Goal: Task Accomplishment & Management: Complete application form

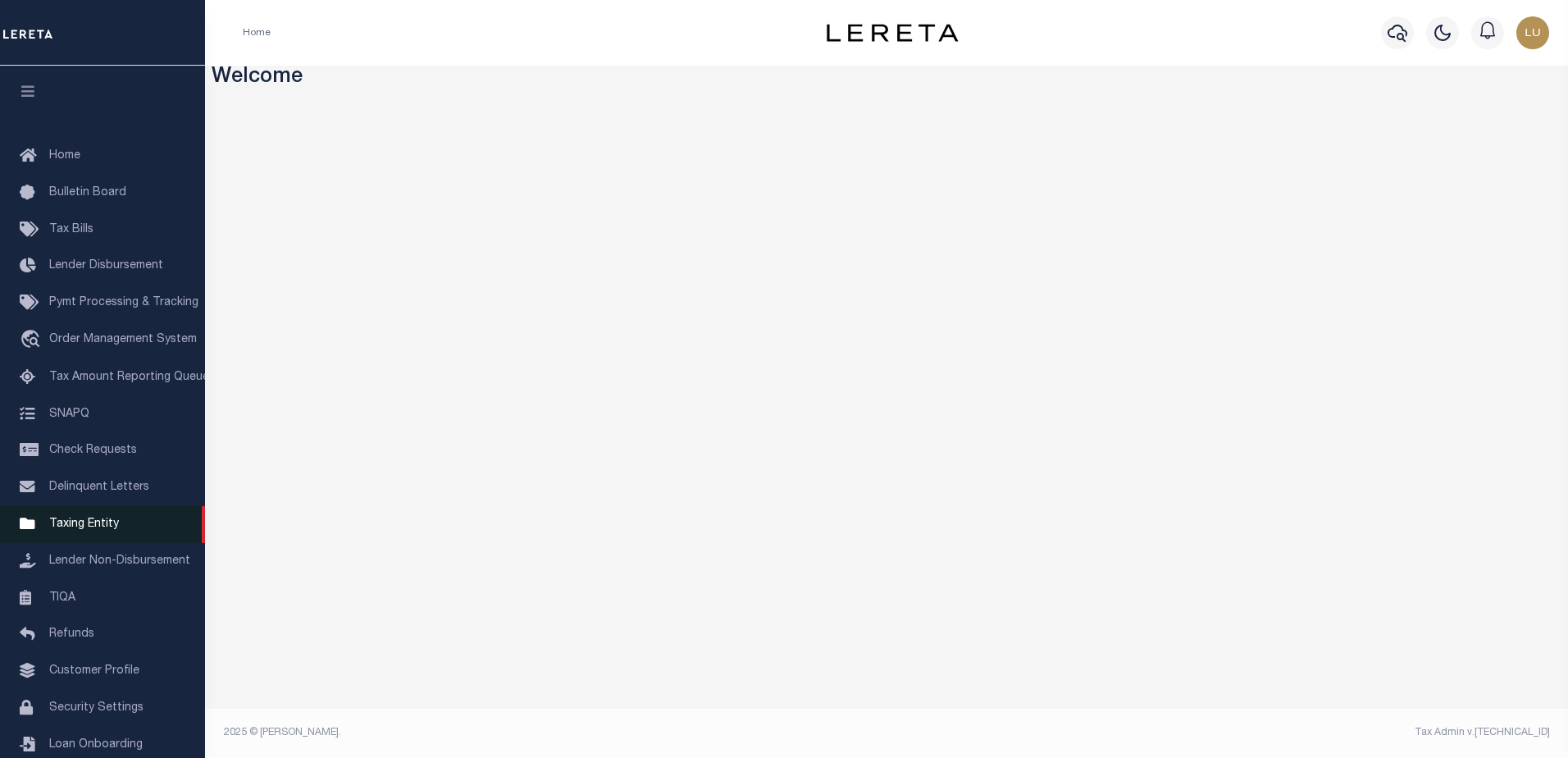
click at [85, 530] on span "Taxing Entity" at bounding box center [84, 524] width 70 height 11
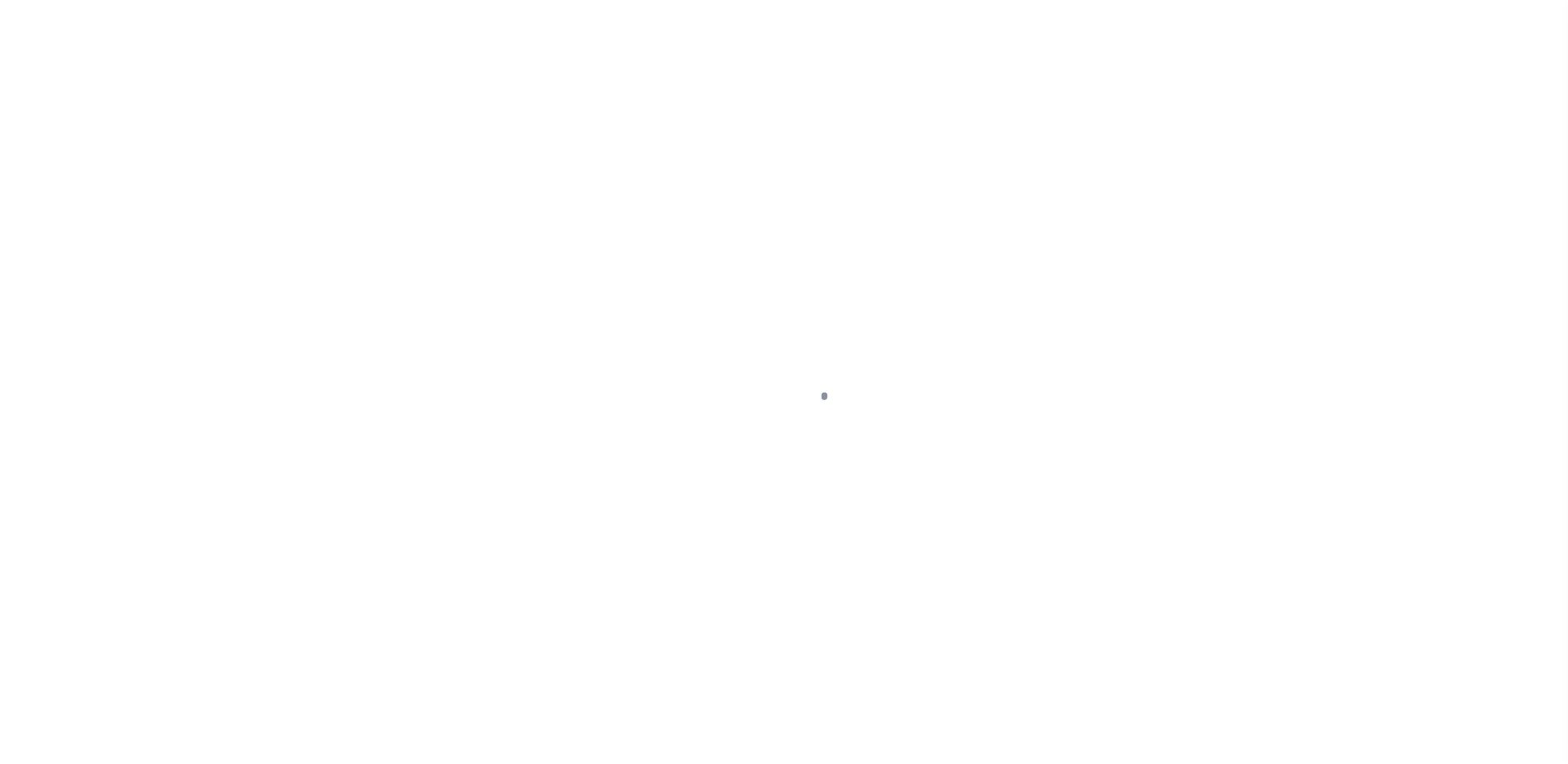
scroll to position [42, 0]
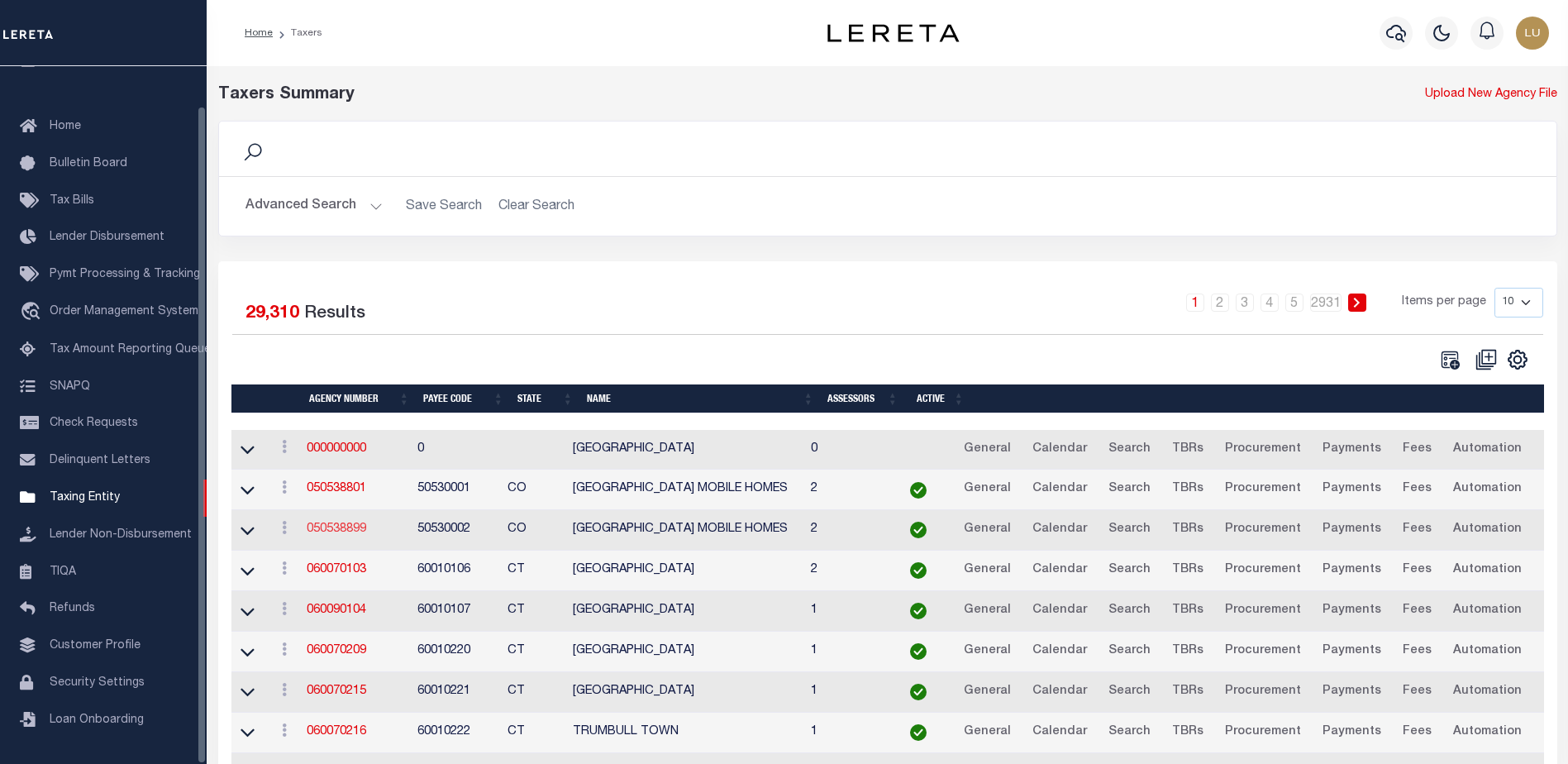
click at [349, 530] on link "050538899" at bounding box center [336, 529] width 60 height 11
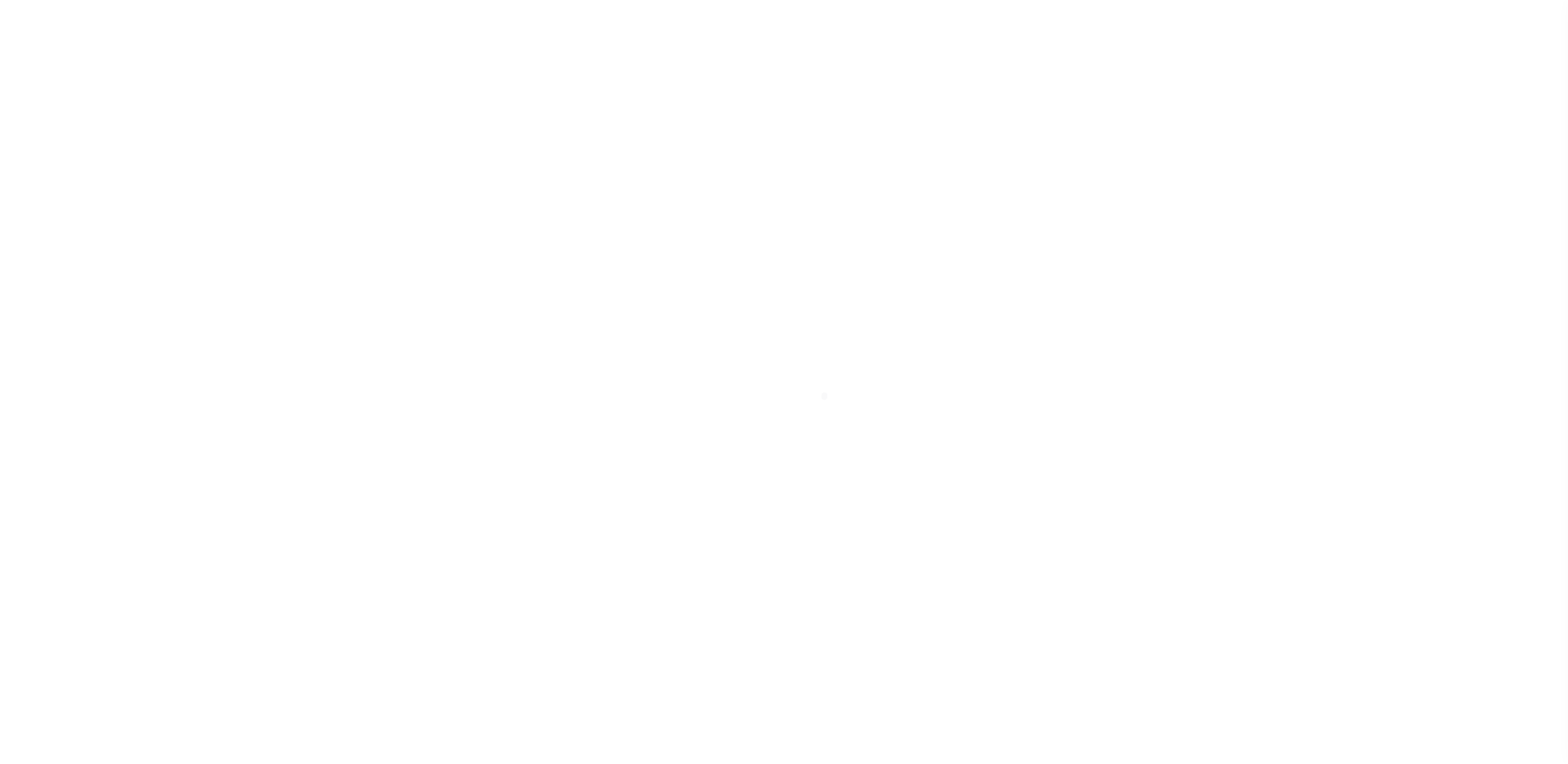
select select
checkbox input "false"
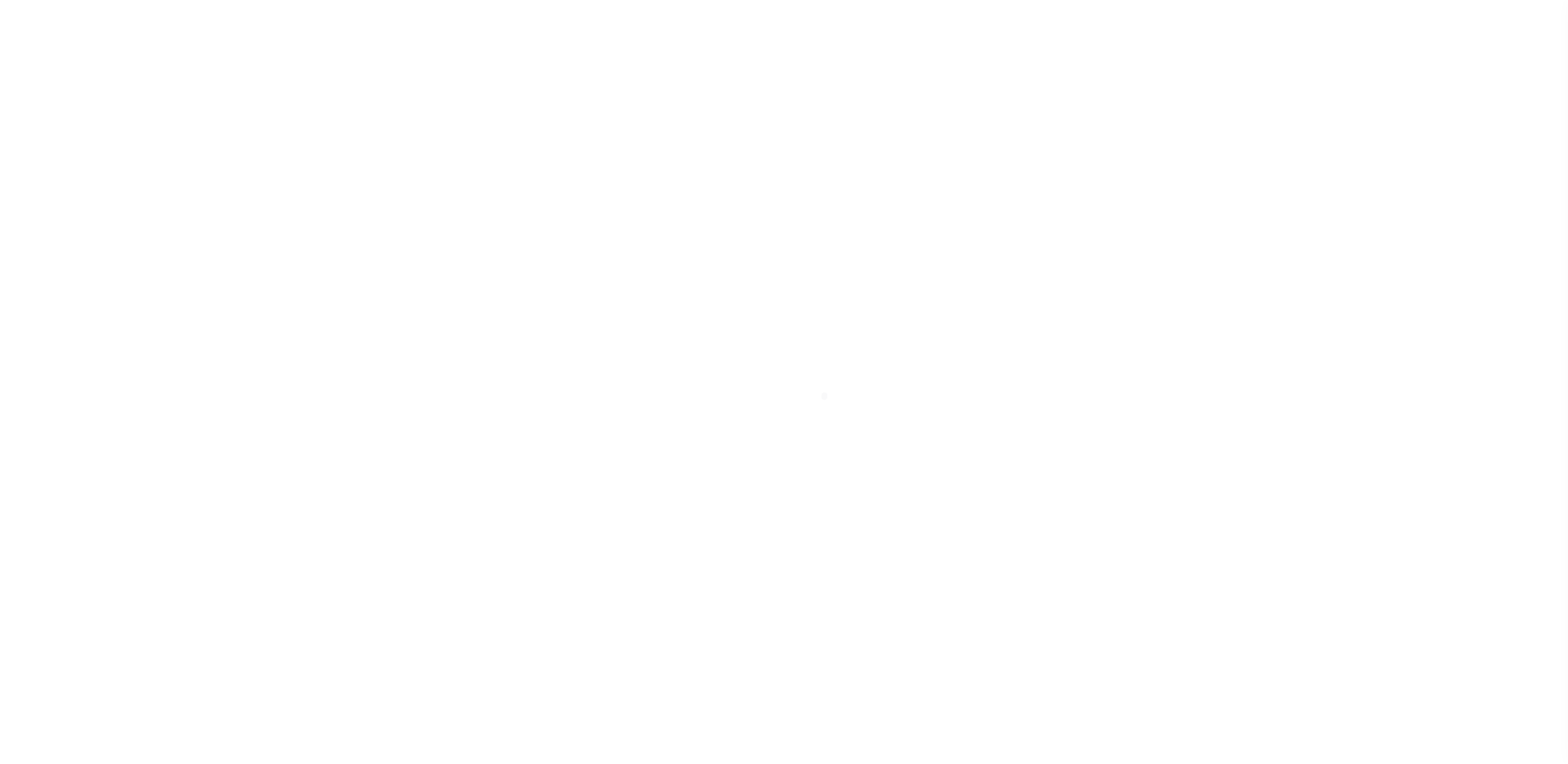
checkbox input "false"
type input "810500000"
select select "67"
select select "false"
checkbox input "false"
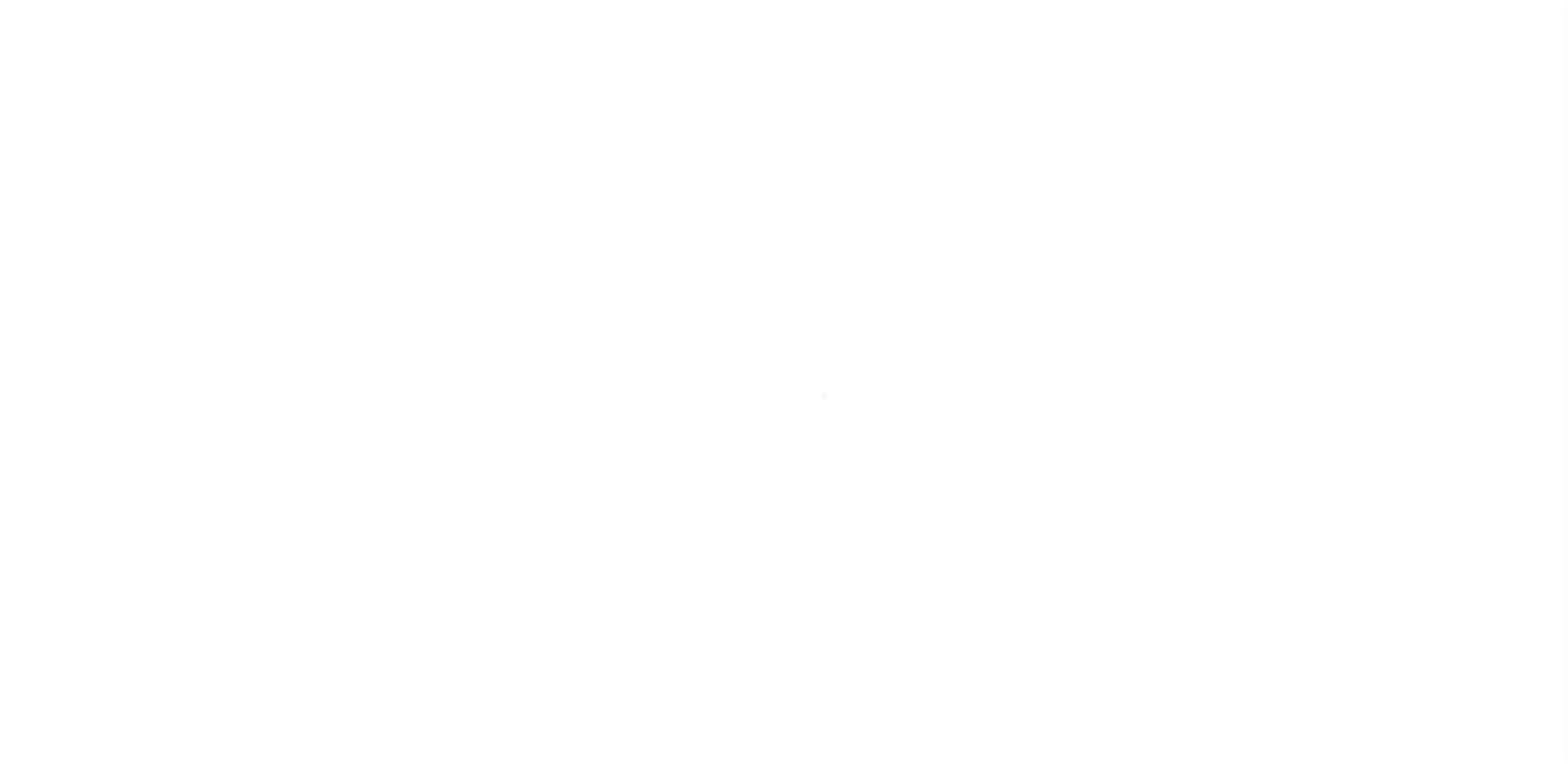
select select "false"
type input "P - Escrow reporting includes “Delinquent Prior Year(s) Exist”"
radio input "true"
select select "72"
select select "42"
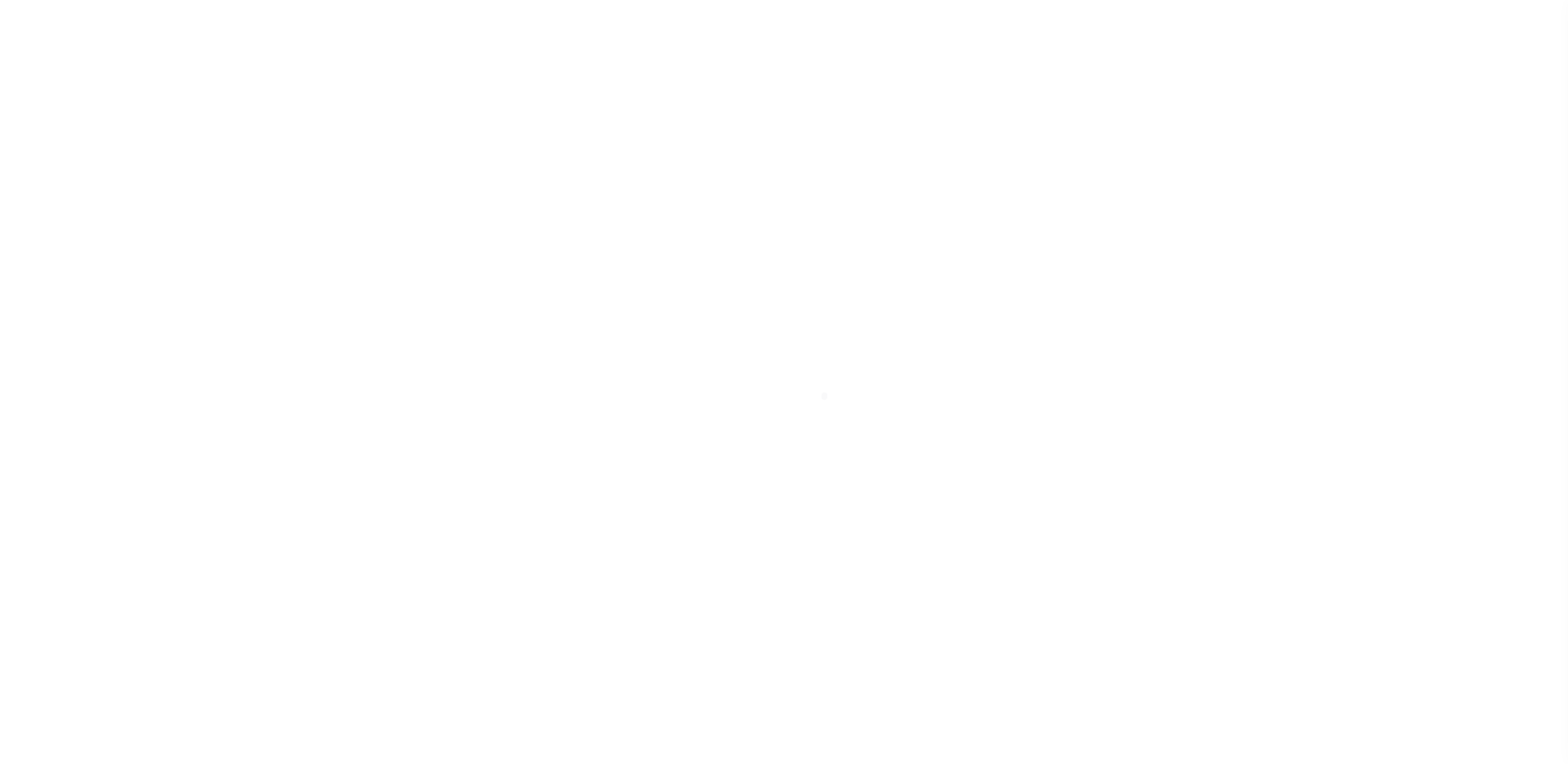
select select "49"
radio input "true"
checkbox input "false"
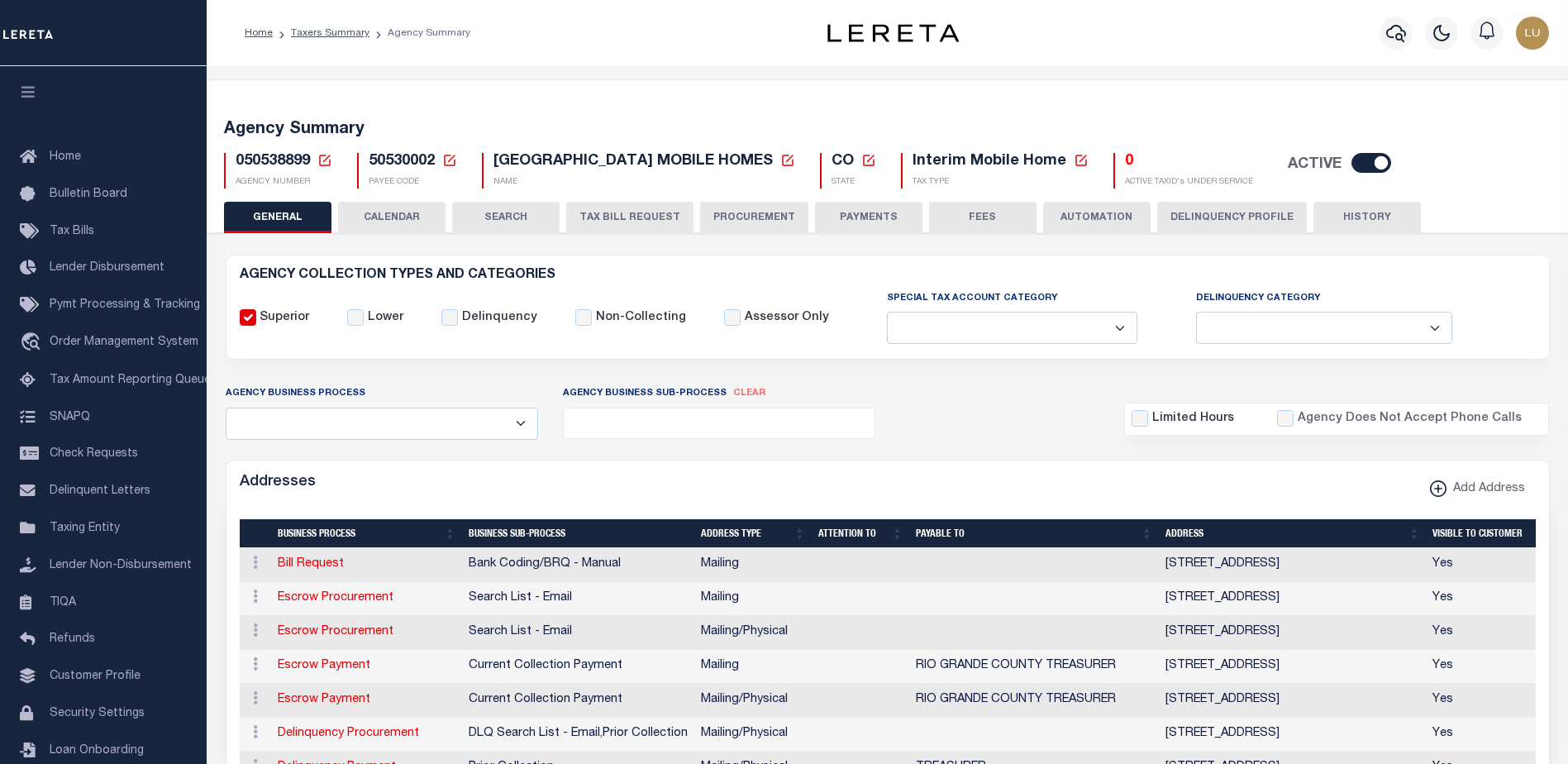
click at [850, 213] on button "PAYMENTS" at bounding box center [869, 217] width 107 height 31
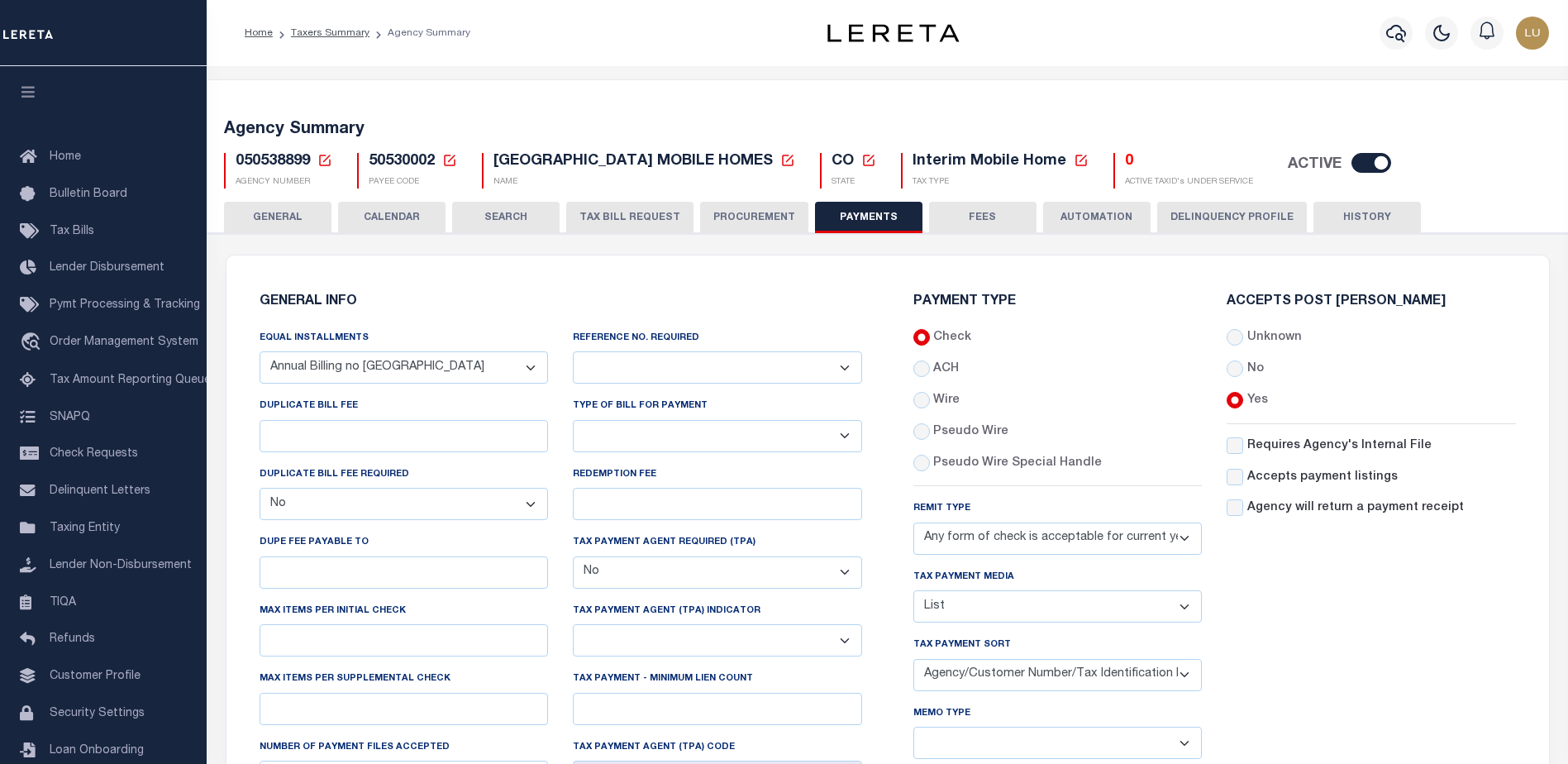
click at [646, 219] on button "TAX BILL REQUEST" at bounding box center [630, 217] width 127 height 31
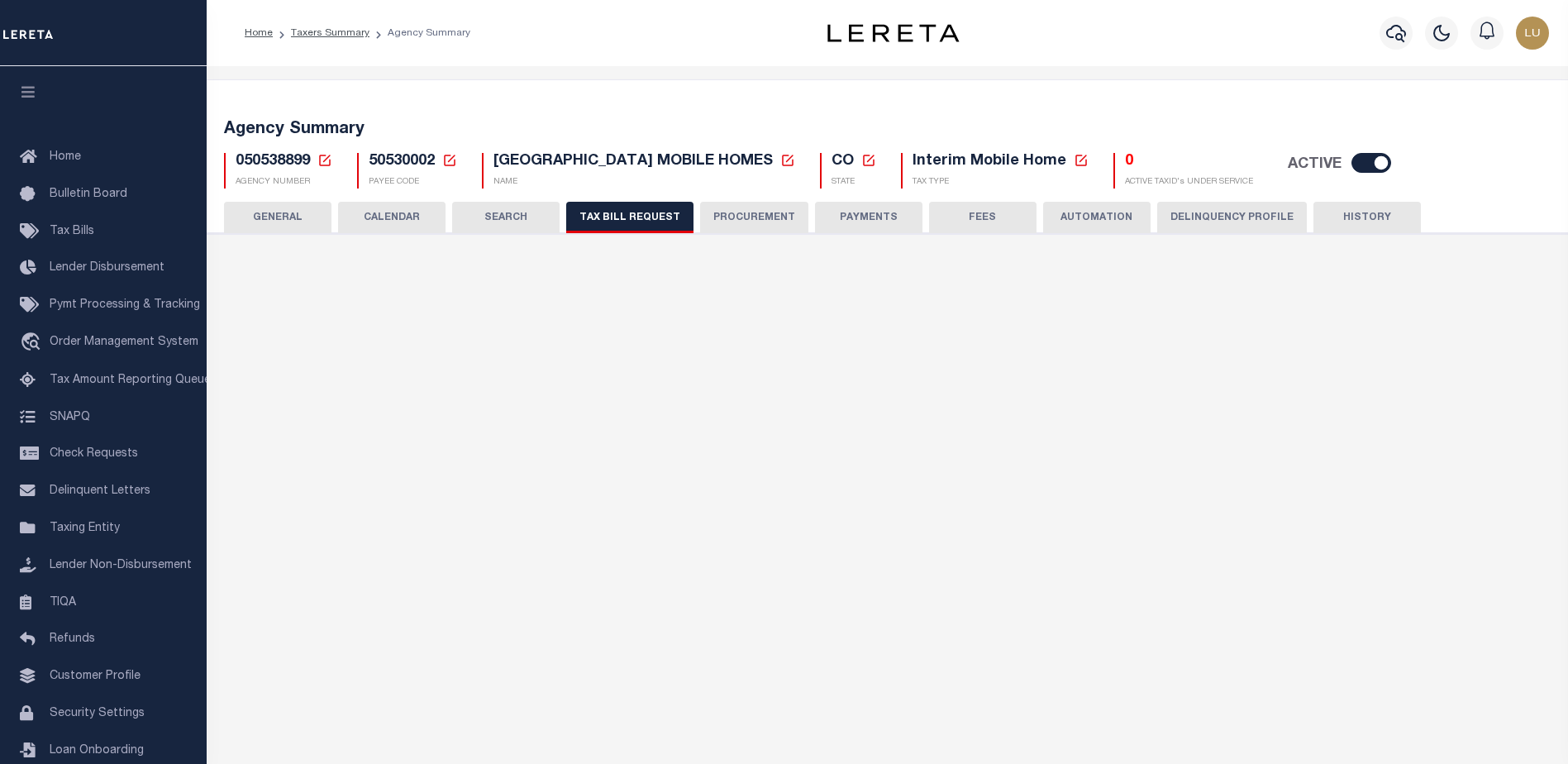
select select "27"
checkbox input "false"
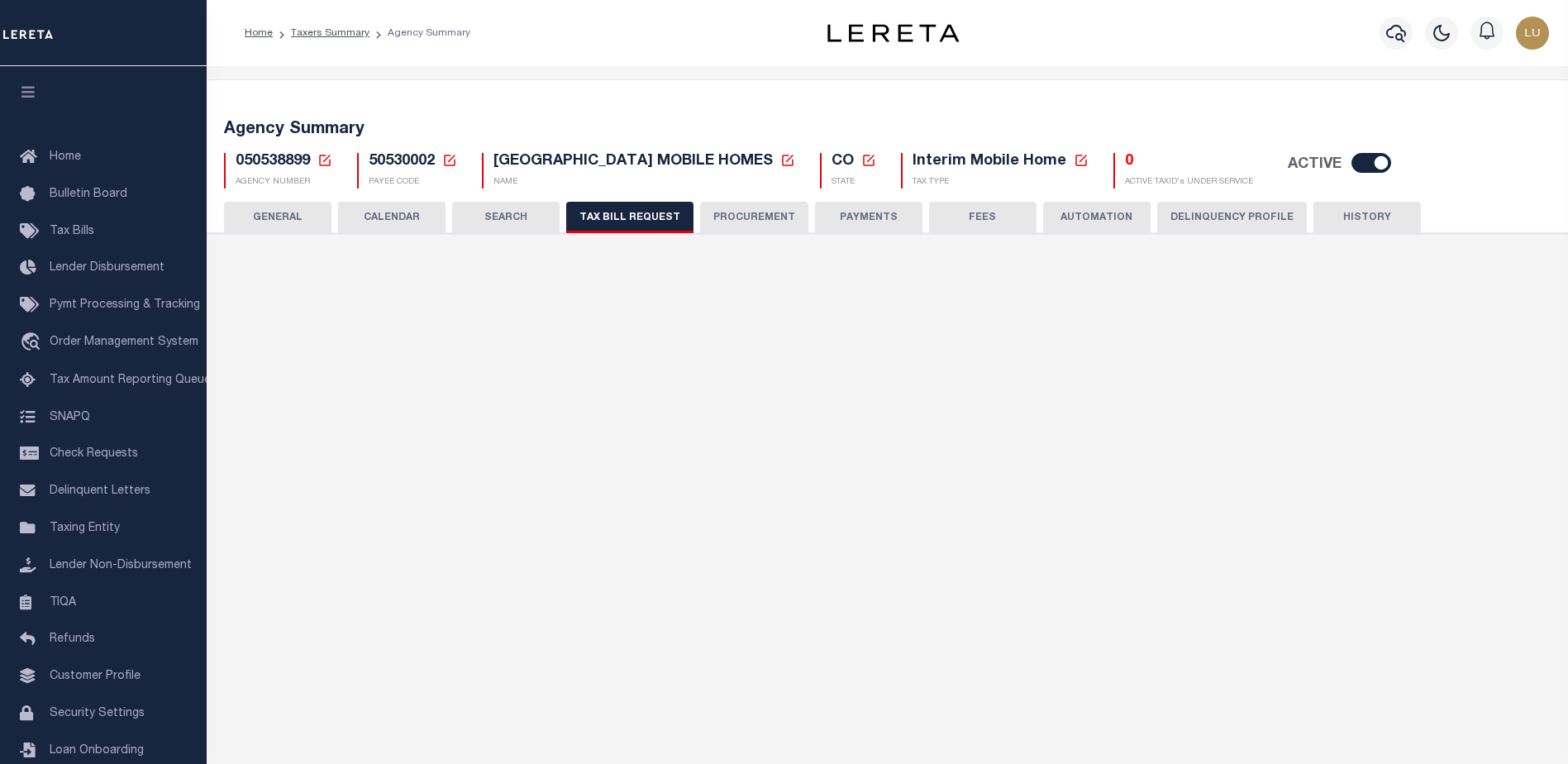
select select "22"
select select "false"
select select
select select "7803021001"
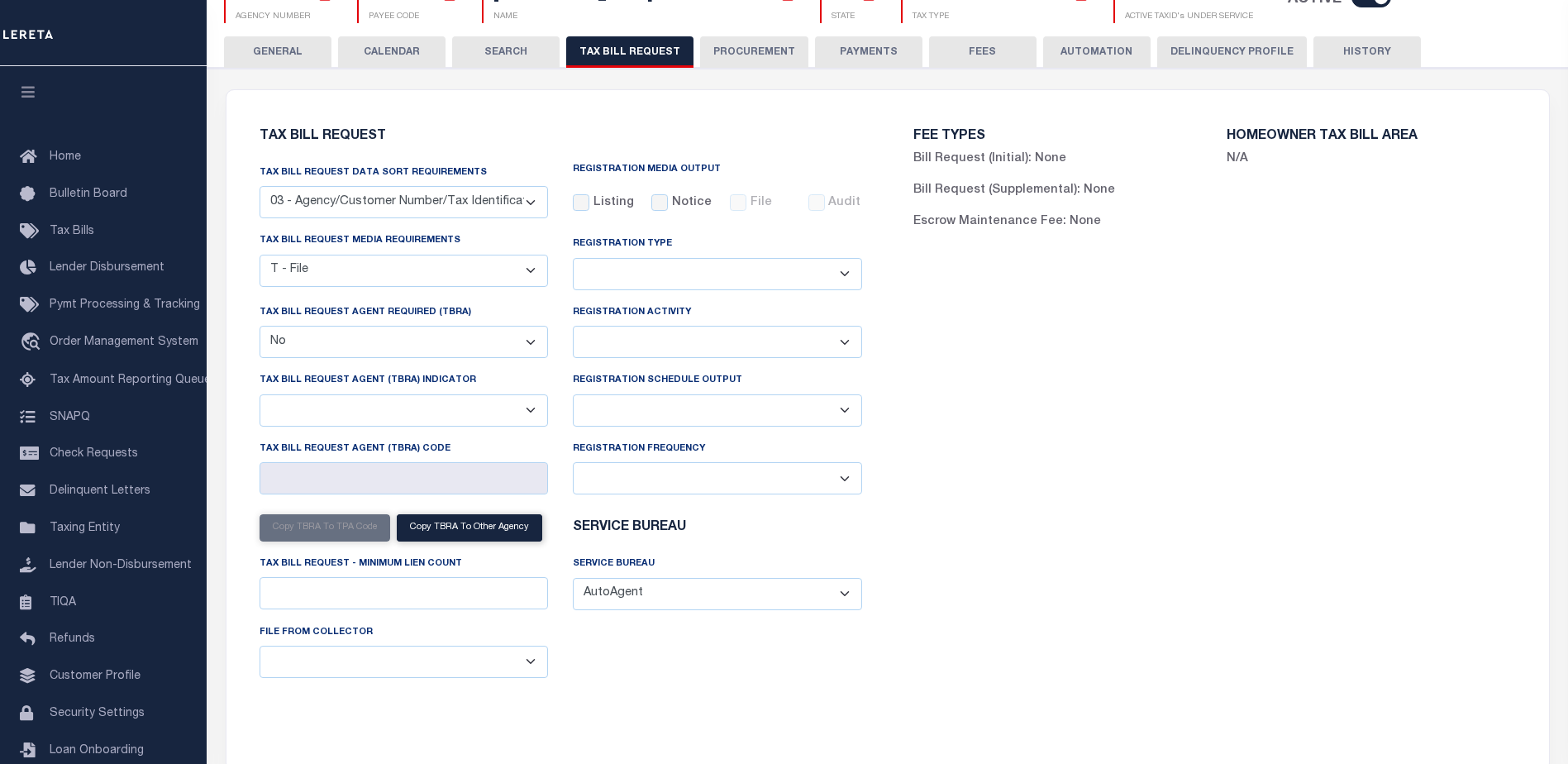
scroll to position [248, 0]
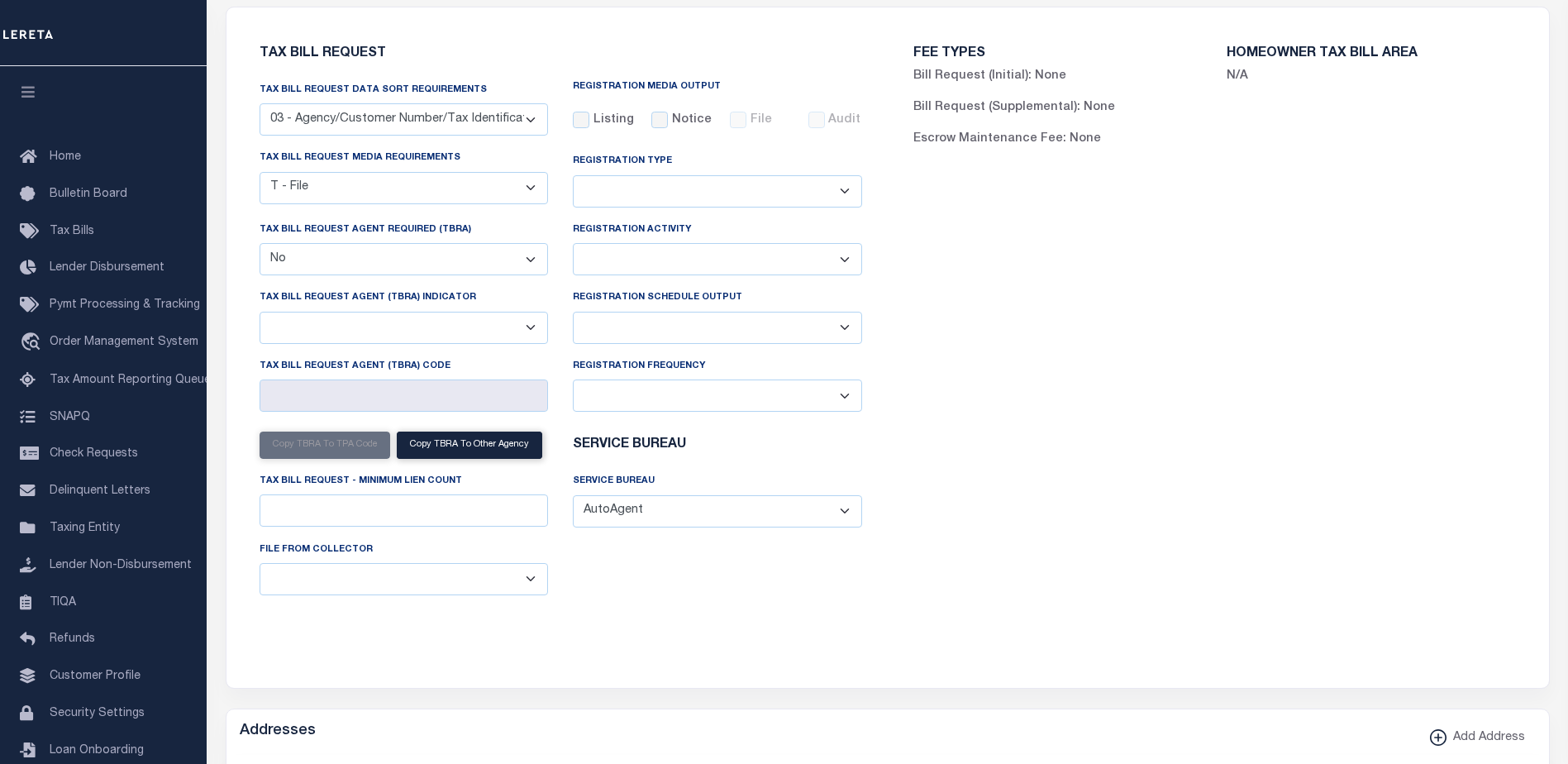
click at [470, 332] on select "A - Agency requires both customer TBRA code and LERETA TBRA code. B - Agency re…" at bounding box center [404, 328] width 290 height 32
click at [753, 640] on div "Tax Bill Request Tax Bill Request Data Sort Requirements 01 - Agency/Tax Identi…" at bounding box center [561, 337] width 629 height 621
click at [437, 332] on select "A - Agency requires both customer TBRA code and LERETA TBRA code. B - Agency re…" at bounding box center [404, 328] width 290 height 32
select select "9"
click at [259, 315] on select "A - Agency requires both customer TBRA code and LERETA TBRA code. B - Agency re…" at bounding box center [404, 328] width 290 height 32
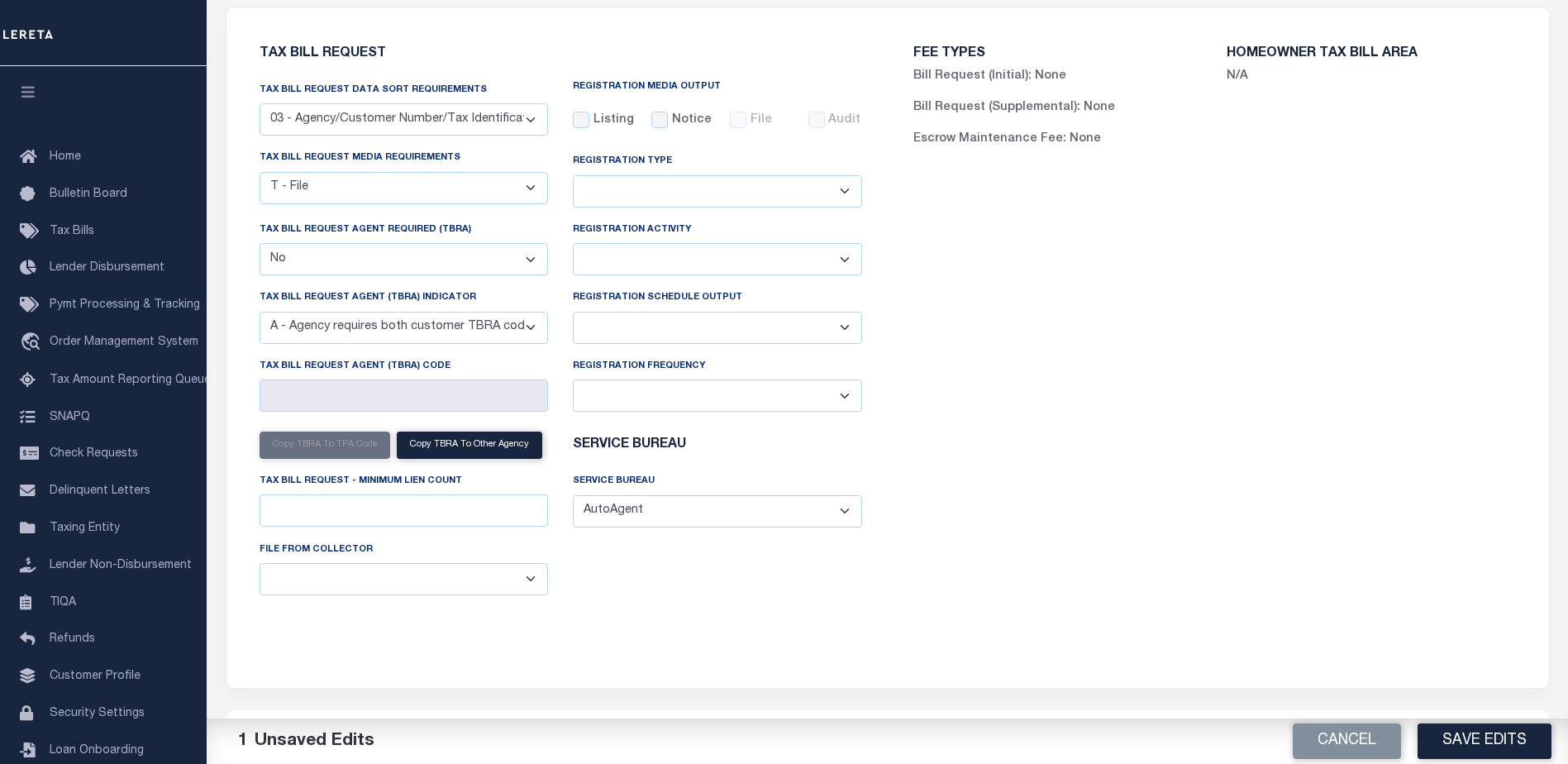
click at [436, 258] on select "Yes No" at bounding box center [404, 259] width 290 height 32
select select "true"
click at [259, 245] on select "Yes No" at bounding box center [404, 259] width 290 height 32
click at [411, 336] on select "A - Agency requires both customer TBRA code and LERETA TBRA code. B - Agency re…" at bounding box center [404, 328] width 290 height 32
click at [411, 334] on select "A - Agency requires both customer TBRA code and LERETA TBRA code. B - Agency re…" at bounding box center [404, 328] width 290 height 32
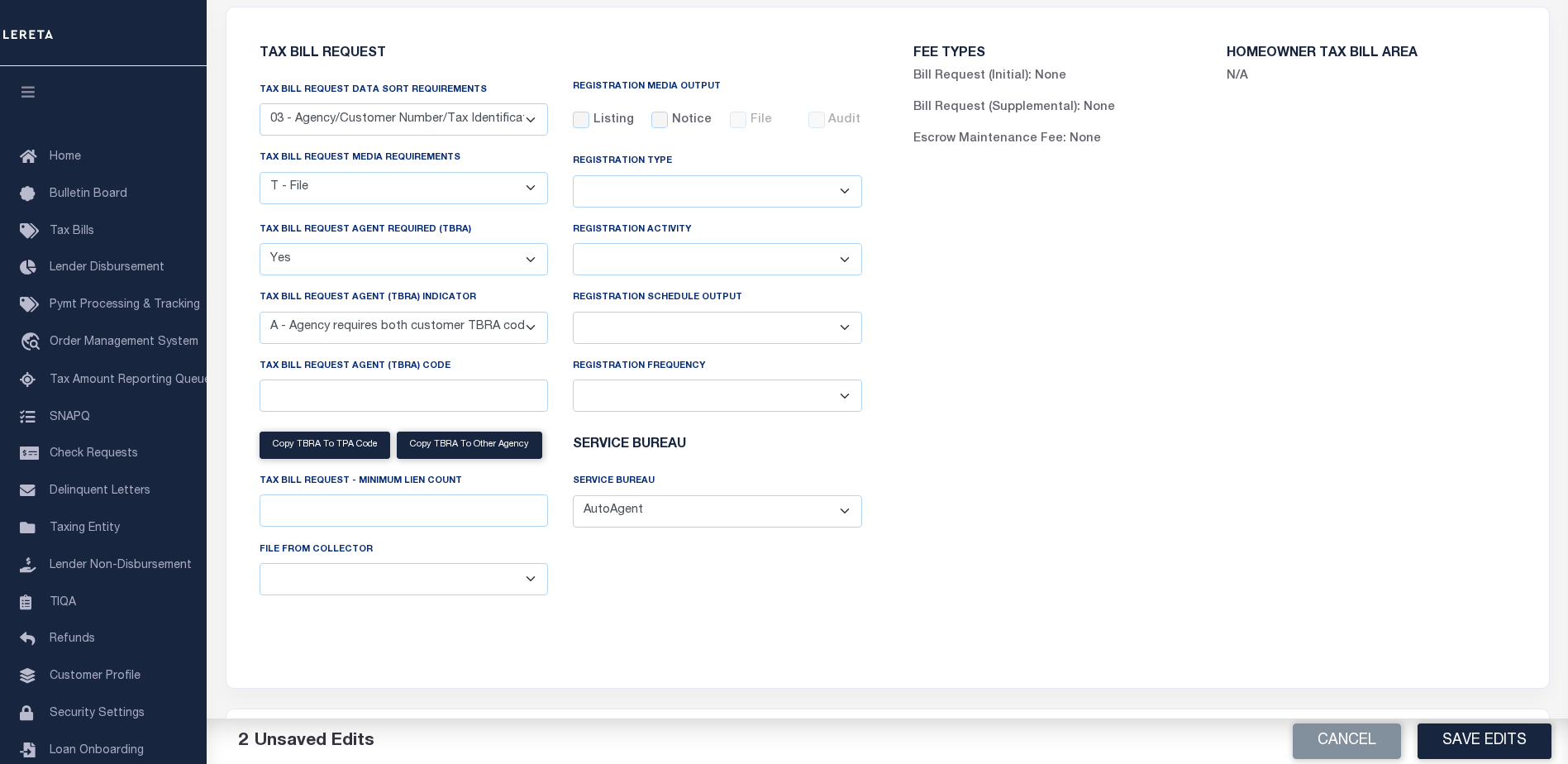
click at [286, 372] on label "Tax Bill Request Agent (TBRA) Code" at bounding box center [354, 366] width 191 height 14
click at [286, 379] on input "Tax Bill Request Agent (TBRA) Code" at bounding box center [404, 395] width 290 height 32
click at [286, 372] on label "Tax Bill Request Agent (TBRA) Code" at bounding box center [354, 366] width 191 height 14
click at [286, 379] on input "Tax Bill Request Agent (TBRA) Code" at bounding box center [404, 395] width 290 height 32
click at [286, 372] on label "Tax Bill Request Agent (TBRA) Code" at bounding box center [354, 366] width 191 height 14
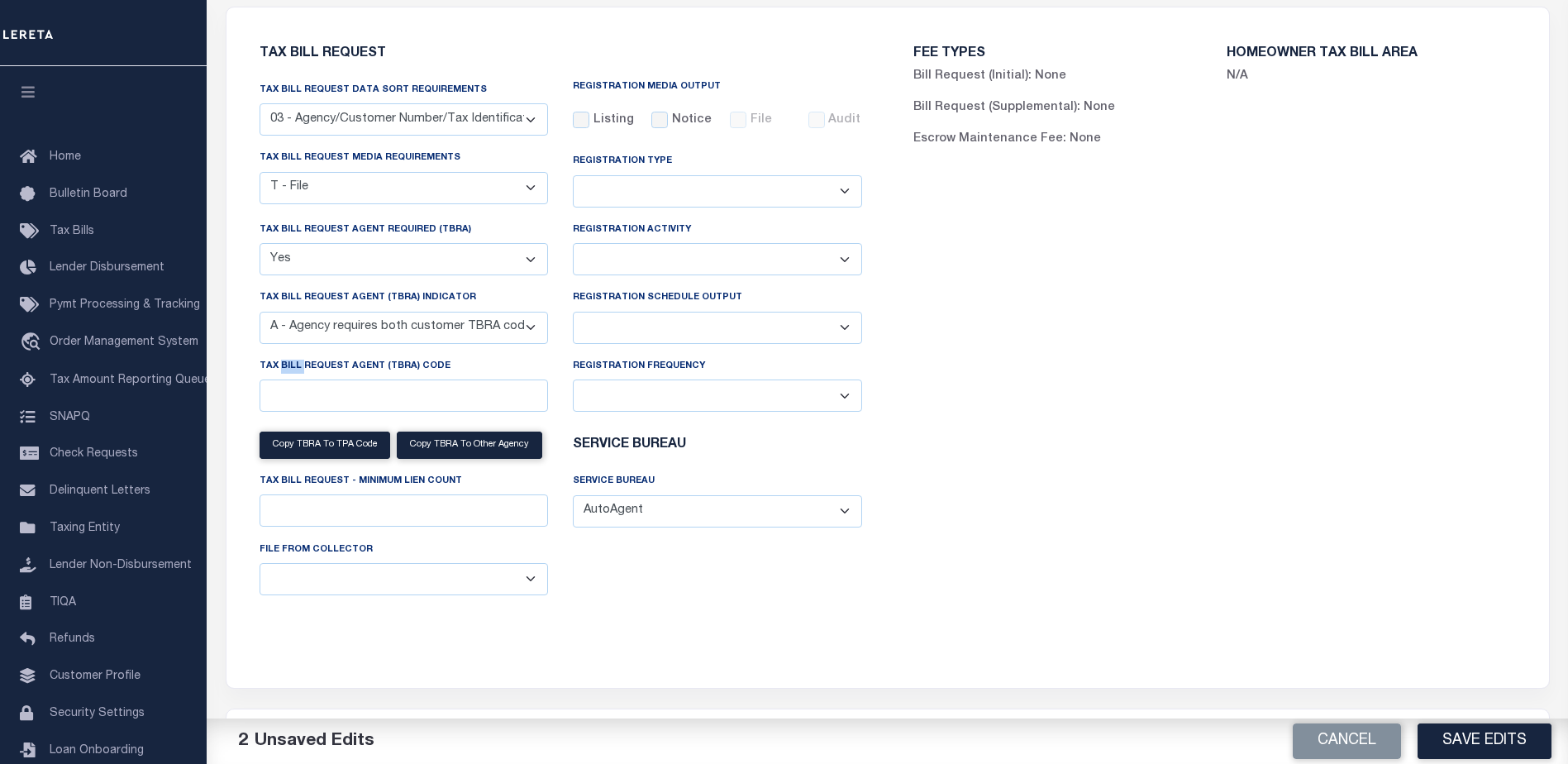
click at [286, 379] on input "Tax Bill Request Agent (TBRA) Code" at bounding box center [404, 395] width 290 height 32
click at [489, 326] on select "A - Agency requires both customer TBRA code and LERETA TBRA code. B - Agency re…" at bounding box center [404, 328] width 290 height 32
click at [690, 582] on div "Tax Bill Request Data Sort Requirements 01 - Agency/Tax Identification Number 0…" at bounding box center [561, 344] width 627 height 527
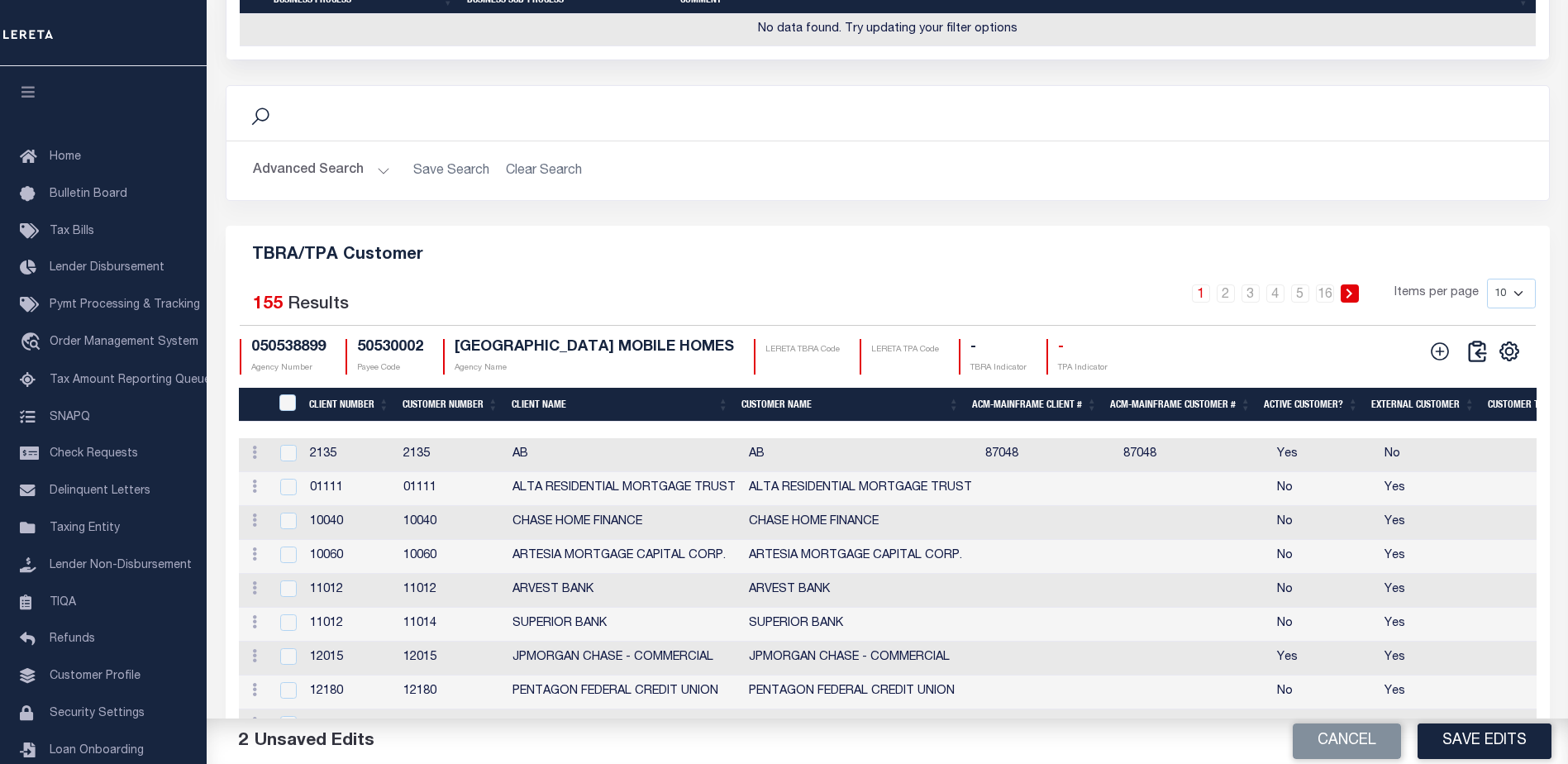
scroll to position [1819, 0]
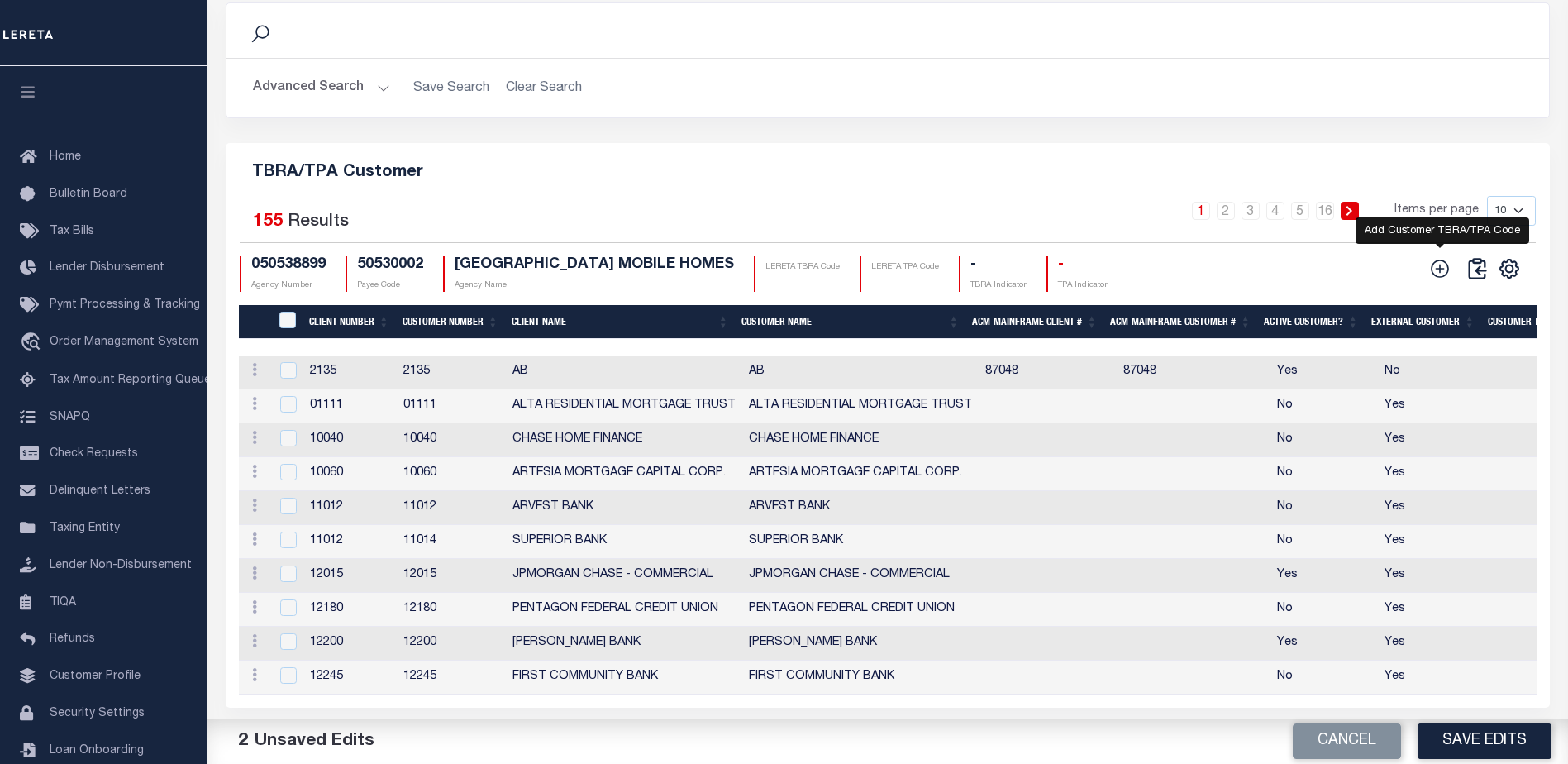
click at [1442, 279] on icon at bounding box center [1440, 268] width 22 height 22
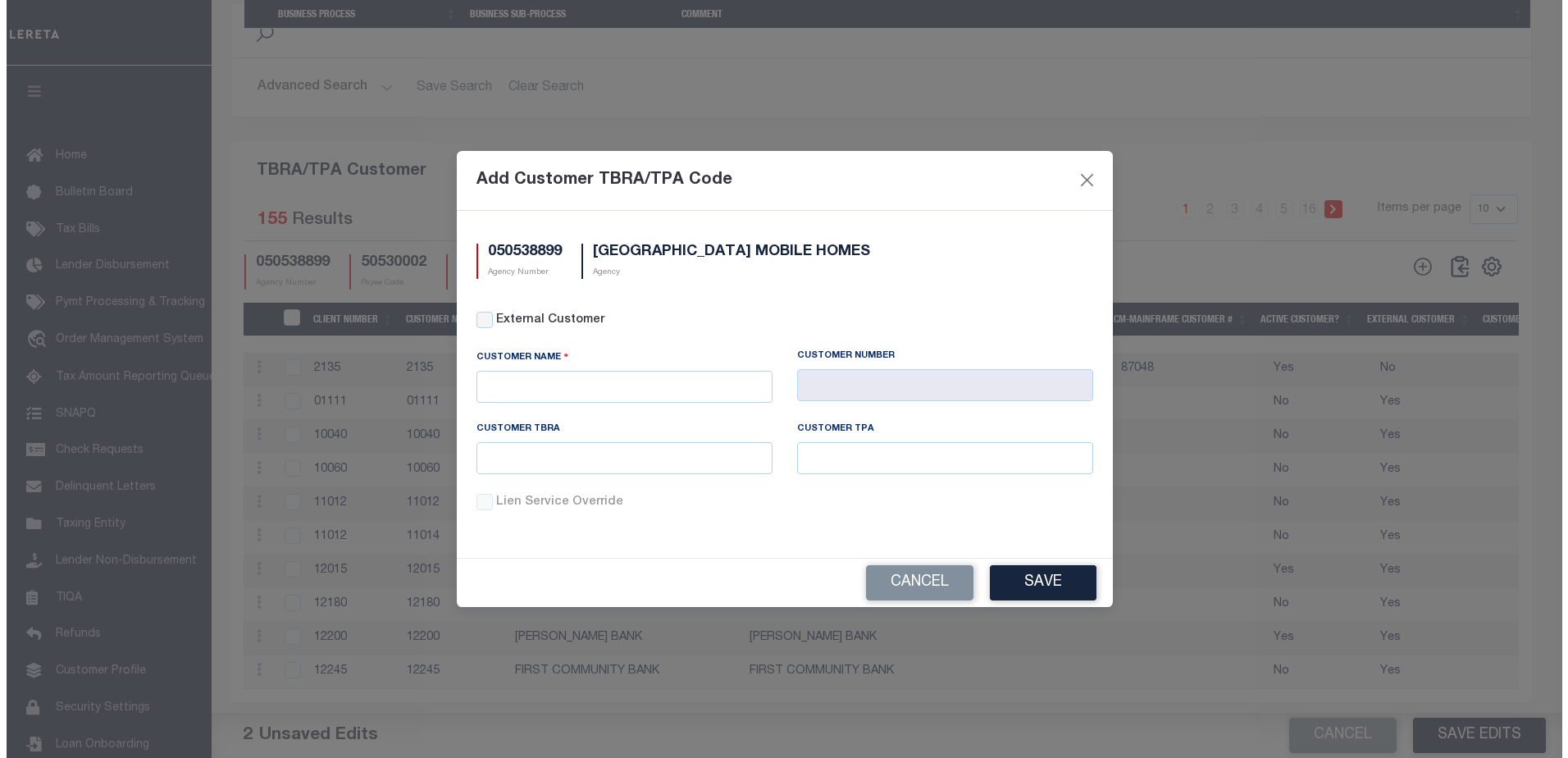
scroll to position [1762, 0]
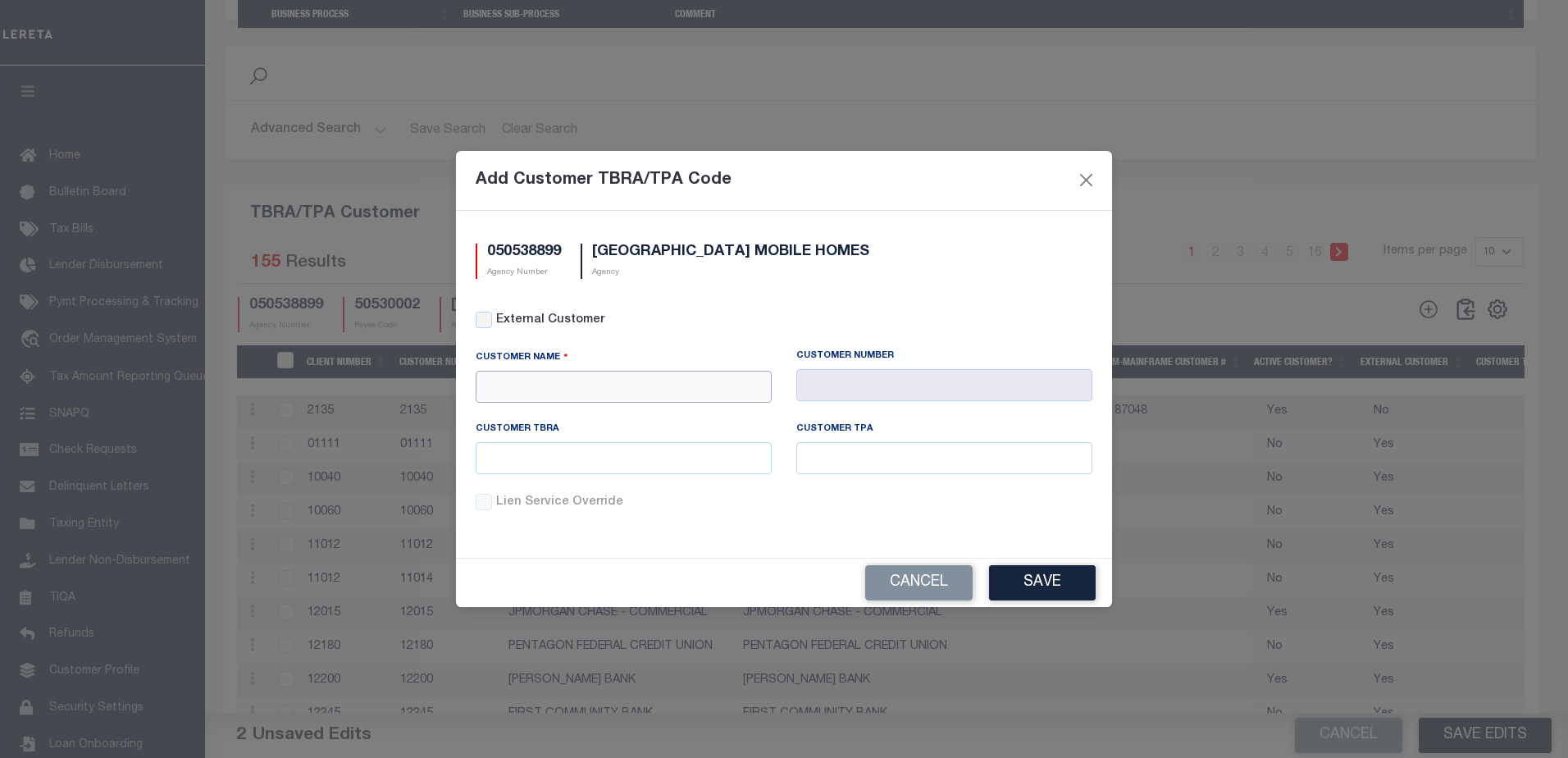
click at [572, 380] on input "text" at bounding box center [624, 387] width 296 height 32
